Goal: Find specific page/section: Find specific page/section

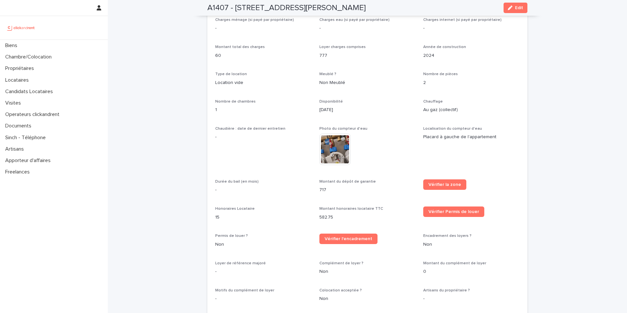
scroll to position [26, 0]
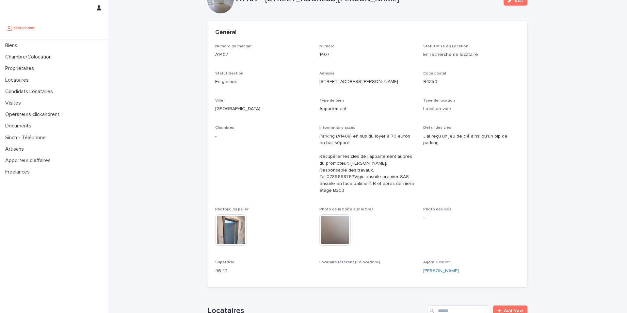
drag, startPoint x: 402, startPoint y: 191, endPoint x: 316, endPoint y: 132, distance: 104.1
click at [316, 132] on div "Numéro de mandat A1407 Numéro 1407 Statut Mise en Location En recherche de loca…" at bounding box center [367, 161] width 304 height 235
copy ringover-84e06f14122c "Parking (A1408) en sus du loyer à 70 euros en bail séparé. Récupérer les clés d…"
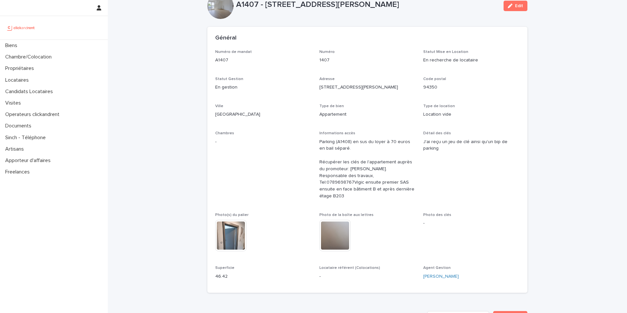
scroll to position [0, 0]
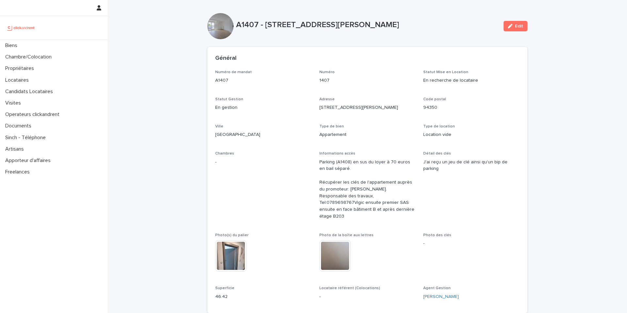
click at [307, 97] on p "Statut Gestion" at bounding box center [263, 99] width 96 height 5
click at [351, 200] on ringoverc2c-number-84e06f14122c "0789698767" at bounding box center [340, 202] width 28 height 5
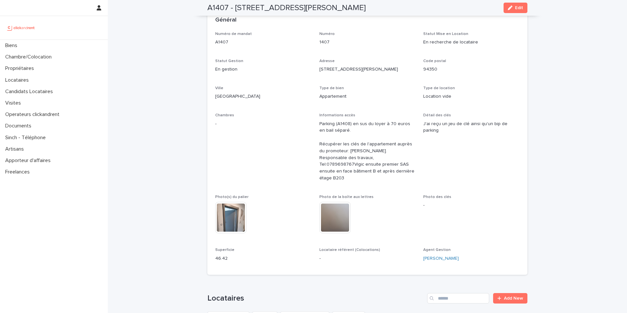
scroll to position [9, 0]
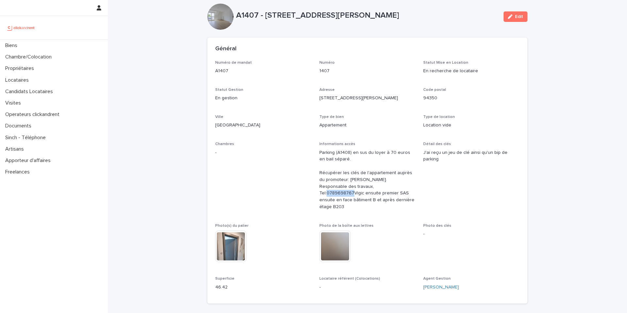
drag, startPoint x: 373, startPoint y: 189, endPoint x: 347, endPoint y: 187, distance: 26.2
click at [347, 187] on p "Parking (A1408) en sus du loyer à 70 euros en bail séparé. Récupérer les clés d…" at bounding box center [367, 179] width 96 height 61
copy ringoverc2c-84e06f14122c "0789698767"
drag, startPoint x: 364, startPoint y: 180, endPoint x: 341, endPoint y: 180, distance: 23.5
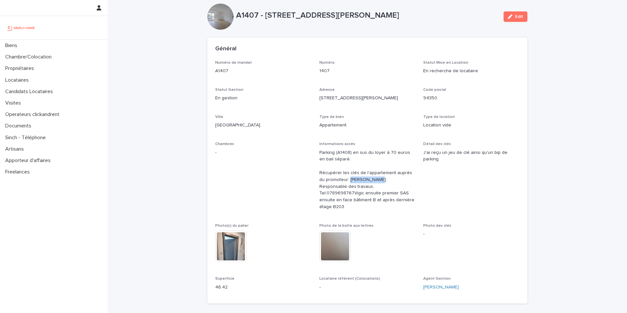
click at [341, 180] on ringover-84e06f14122c "Parking (A1408) en sus du loyer à 70 euros en bail séparé. Récupérer les clés d…" at bounding box center [367, 179] width 96 height 59
copy ringover-84e06f14122c "[PERSON_NAME]."
click at [48, 46] on div "Biens" at bounding box center [54, 45] width 108 height 11
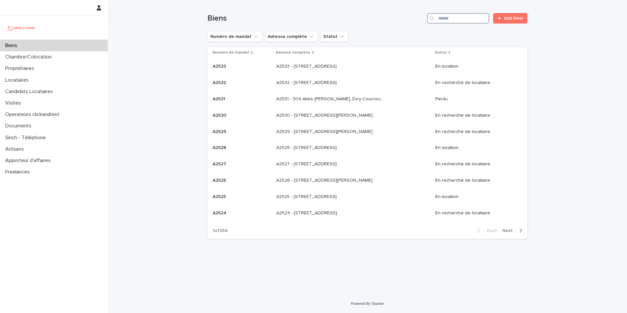
click at [448, 13] on input "Search" at bounding box center [458, 18] width 62 height 10
paste input "***"
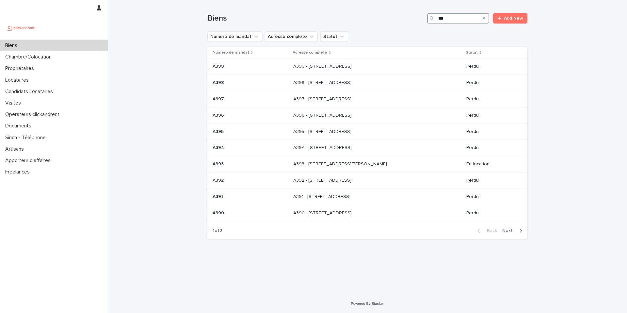
type input "***"
click at [517, 229] on div "button" at bounding box center [519, 230] width 6 height 6
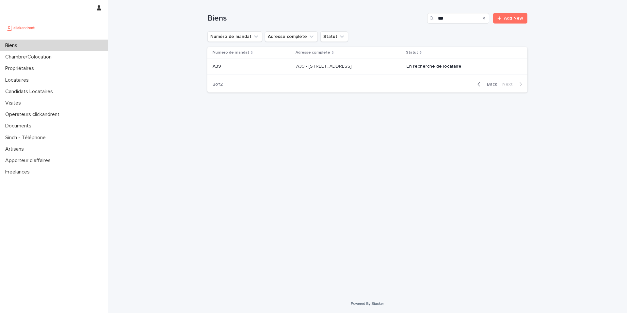
click at [235, 70] on div "A39 A39" at bounding box center [251, 66] width 78 height 11
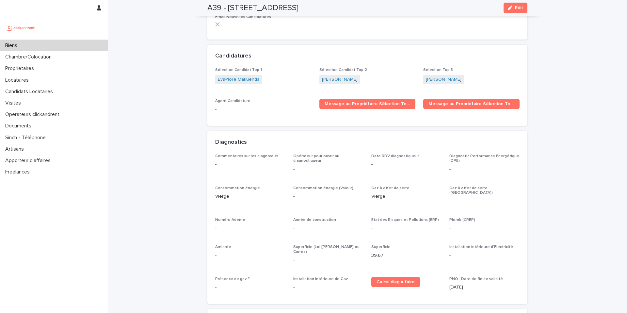
scroll to position [1954, 0]
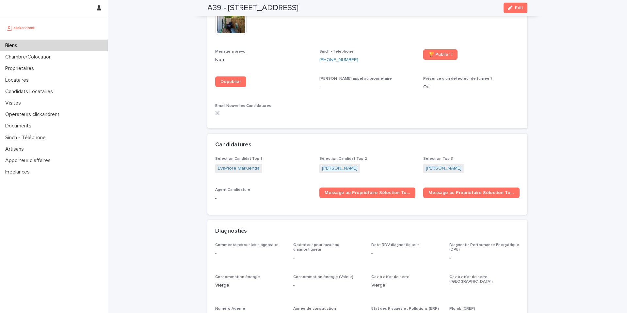
click at [354, 167] on link "[PERSON_NAME]" at bounding box center [340, 168] width 36 height 7
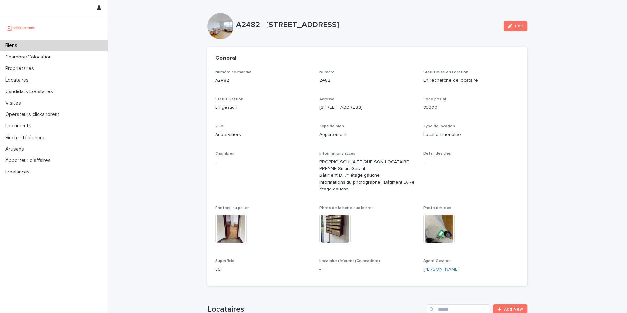
click at [83, 45] on div "Biens" at bounding box center [54, 45] width 108 height 11
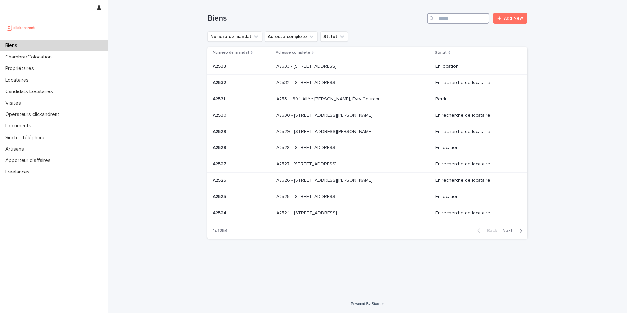
click at [474, 15] on input "Search" at bounding box center [458, 18] width 62 height 10
paste input "****"
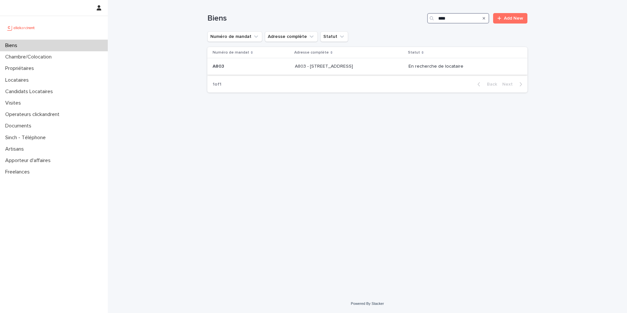
type input "****"
click at [383, 62] on div "A803 - 1 rue Château Payan, Marseille 13005 A803 - 1 rue Château Payan, Marseil…" at bounding box center [349, 66] width 108 height 11
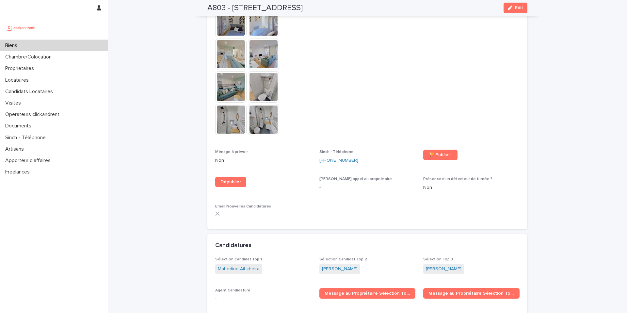
scroll to position [1718, 0]
click at [28, 49] on div "Biens" at bounding box center [54, 45] width 108 height 11
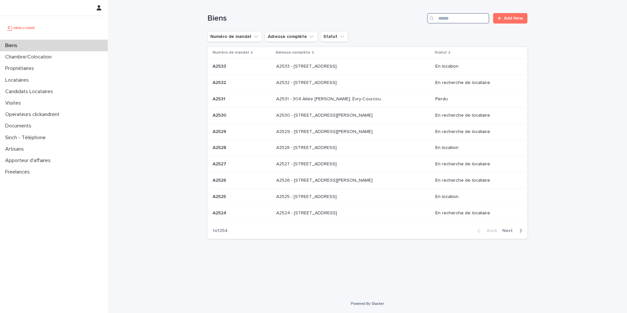
click at [456, 18] on input "Search" at bounding box center [458, 18] width 62 height 10
paste input "*****"
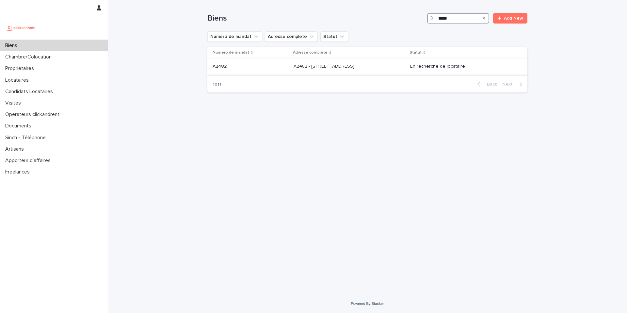
type input "*****"
click at [311, 66] on p "A2482 - 68 rue de la Courneuve, Aubervilliers 93300" at bounding box center [324, 65] width 62 height 7
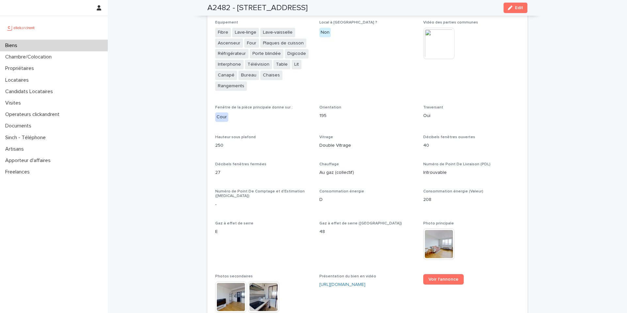
scroll to position [1493, 0]
click at [444, 277] on span "Voir l'annonce" at bounding box center [443, 279] width 30 height 5
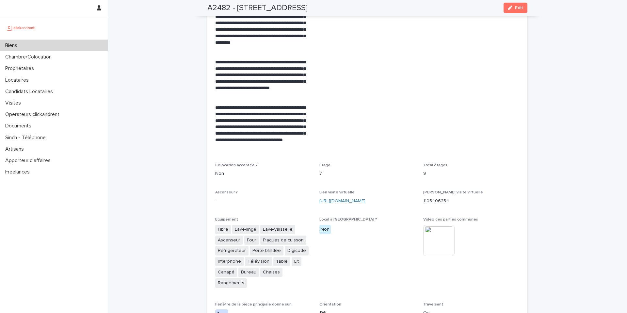
scroll to position [1294, 0]
